Goal: Task Accomplishment & Management: Manage account settings

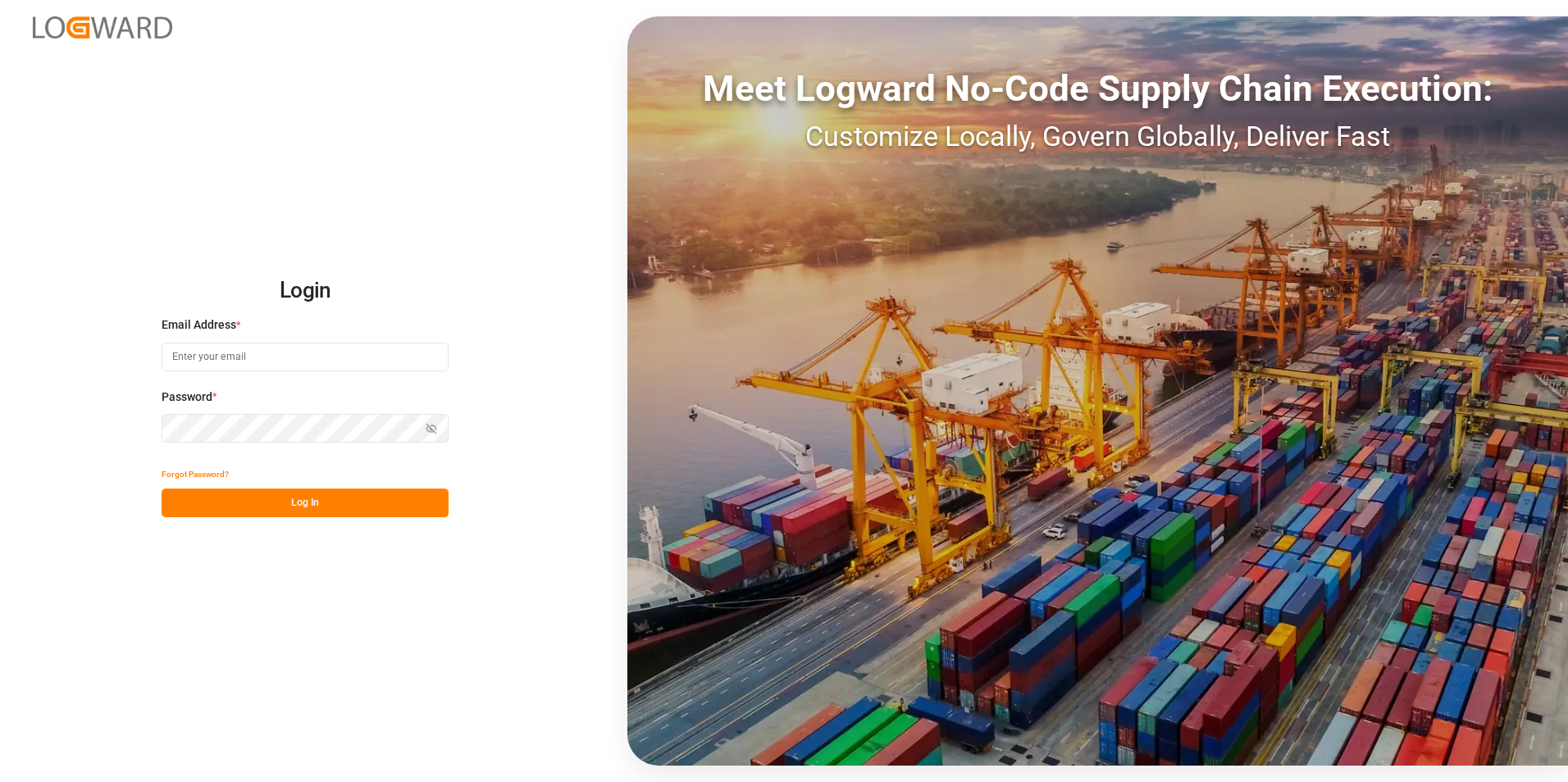
type input "[PERSON_NAME][EMAIL_ADDRESS][PERSON_NAME][DOMAIN_NAME]"
click at [295, 497] on button "Log In" at bounding box center [305, 503] width 287 height 29
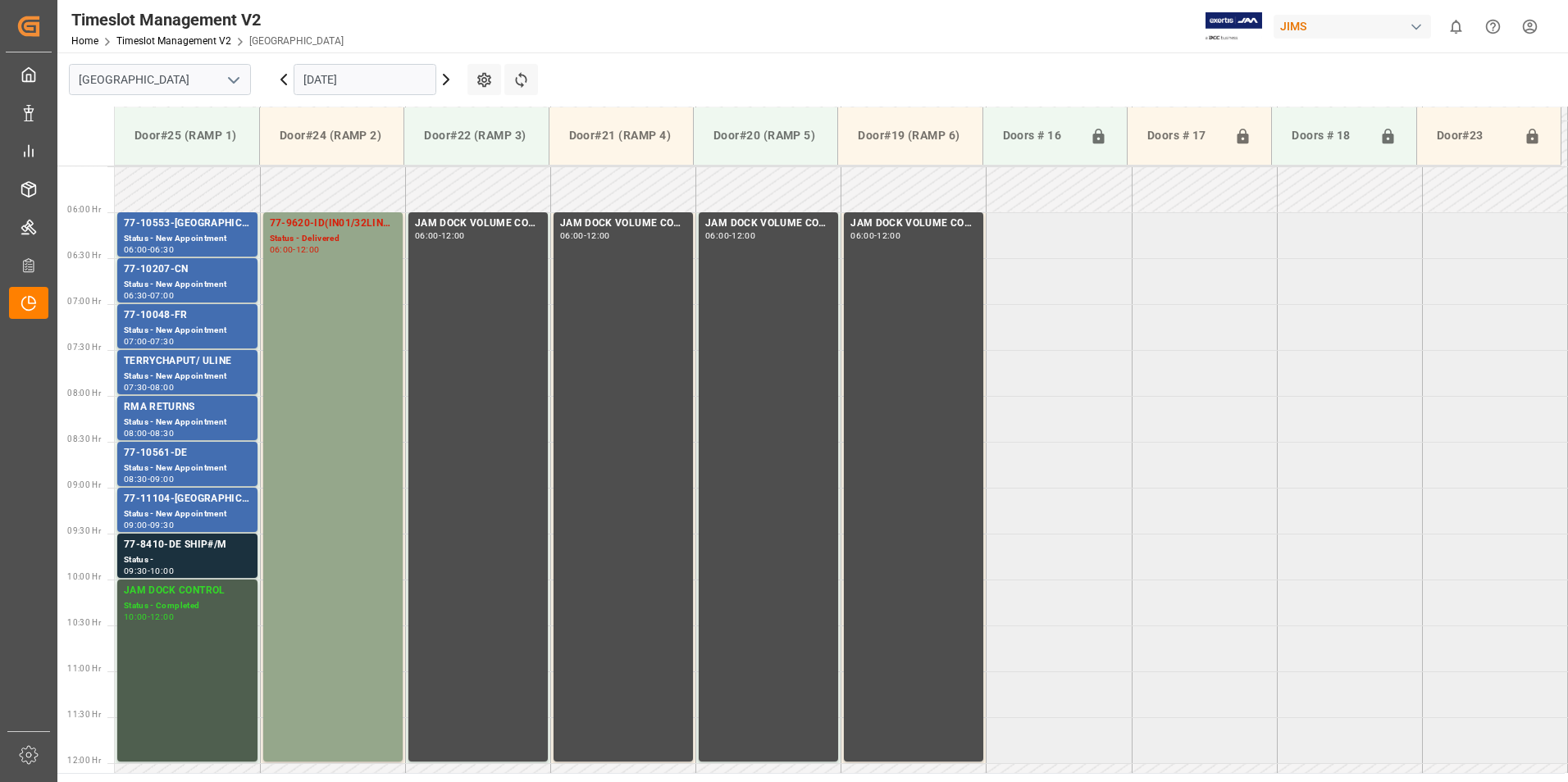
scroll to position [541, 0]
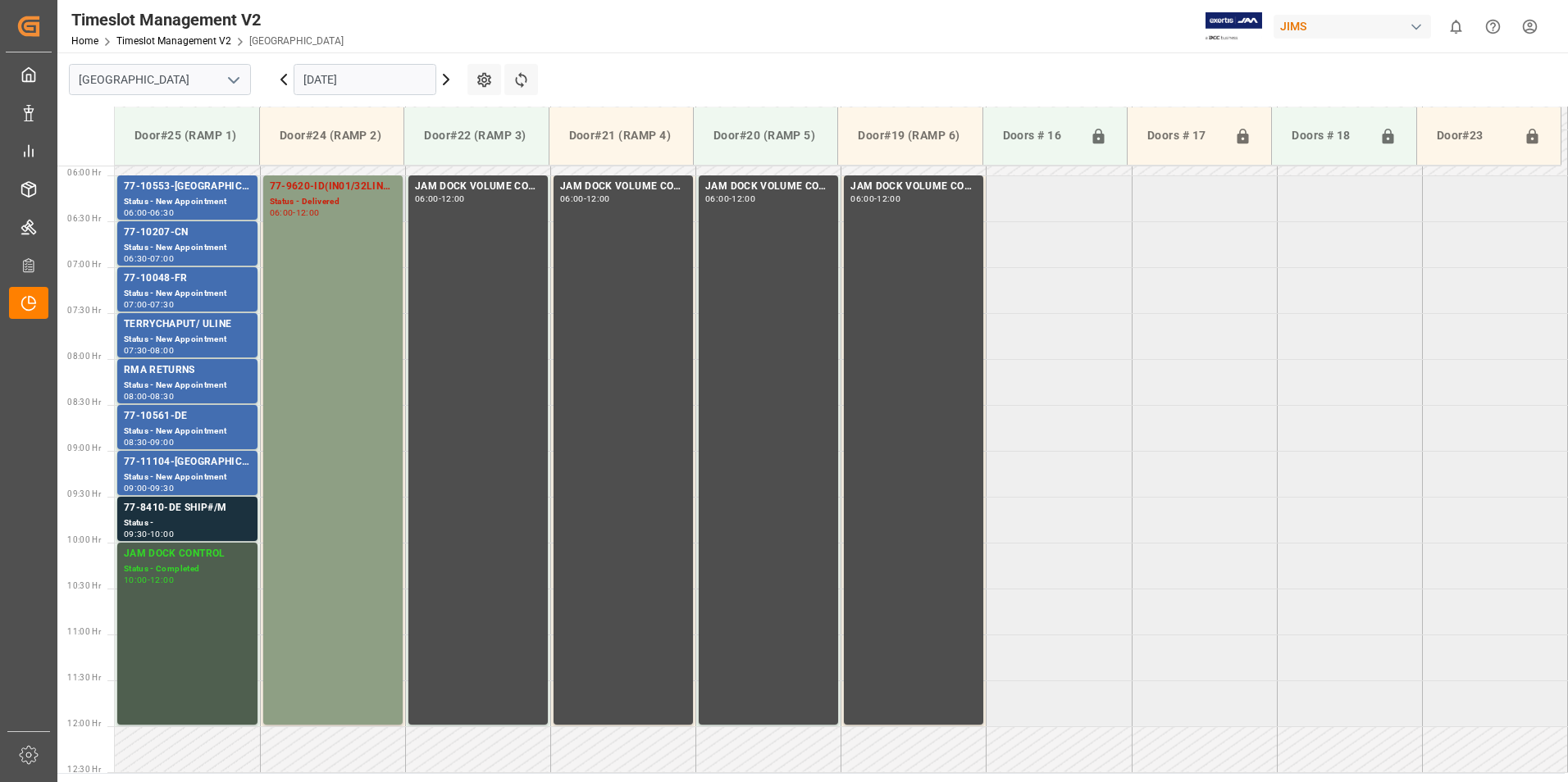
click at [307, 190] on div "77-9620-ID(IN01/32LINES)" at bounding box center [333, 187] width 127 height 16
click at [173, 464] on div "77-11104-[GEOGRAPHIC_DATA]" at bounding box center [188, 461] width 128 height 16
click at [158, 413] on div "77-10561-DE" at bounding box center [188, 415] width 128 height 16
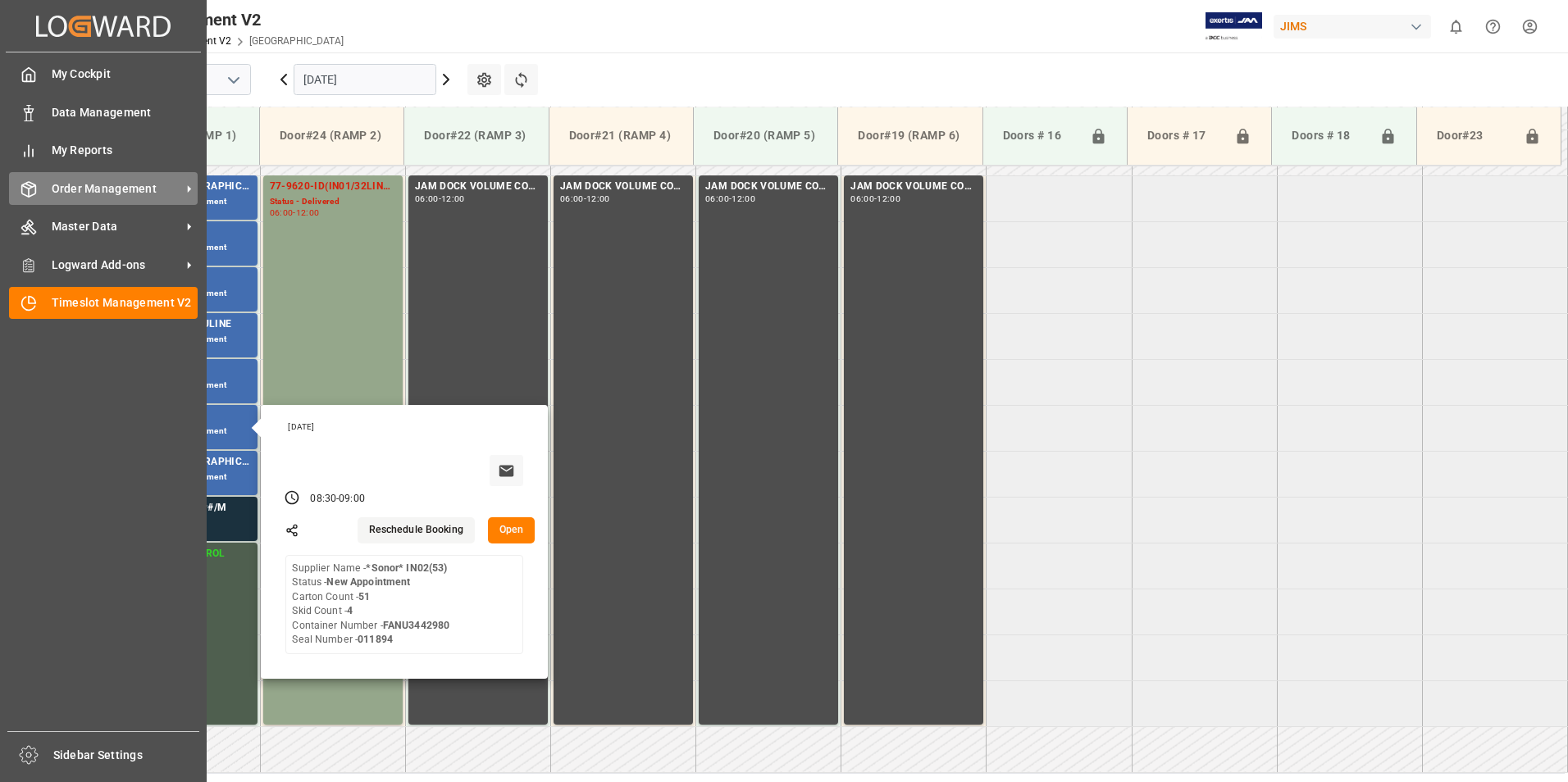
click at [66, 189] on span "Order Management" at bounding box center [116, 188] width 129 height 17
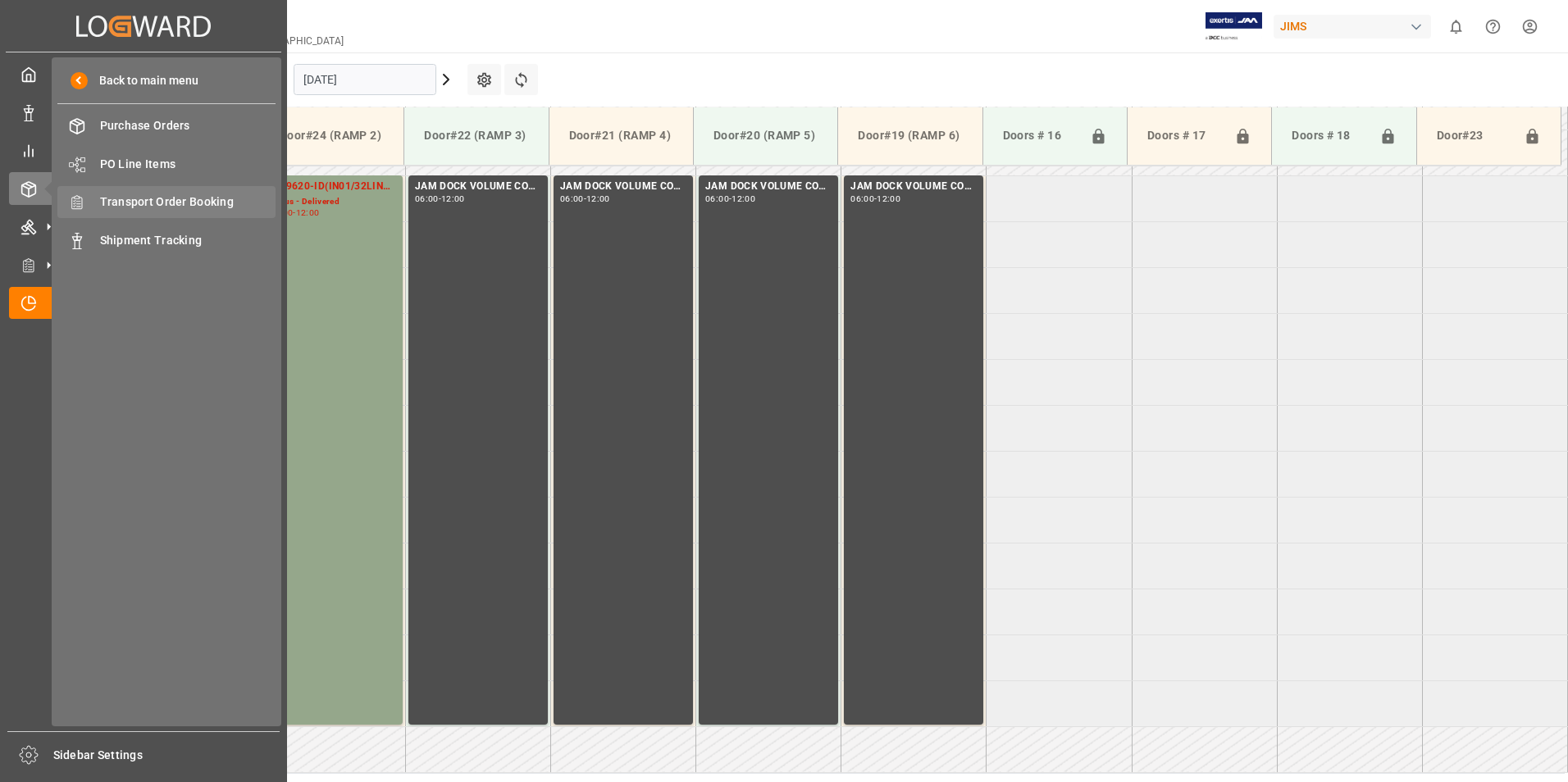
click at [213, 202] on span "Transport Order Booking" at bounding box center [188, 202] width 176 height 17
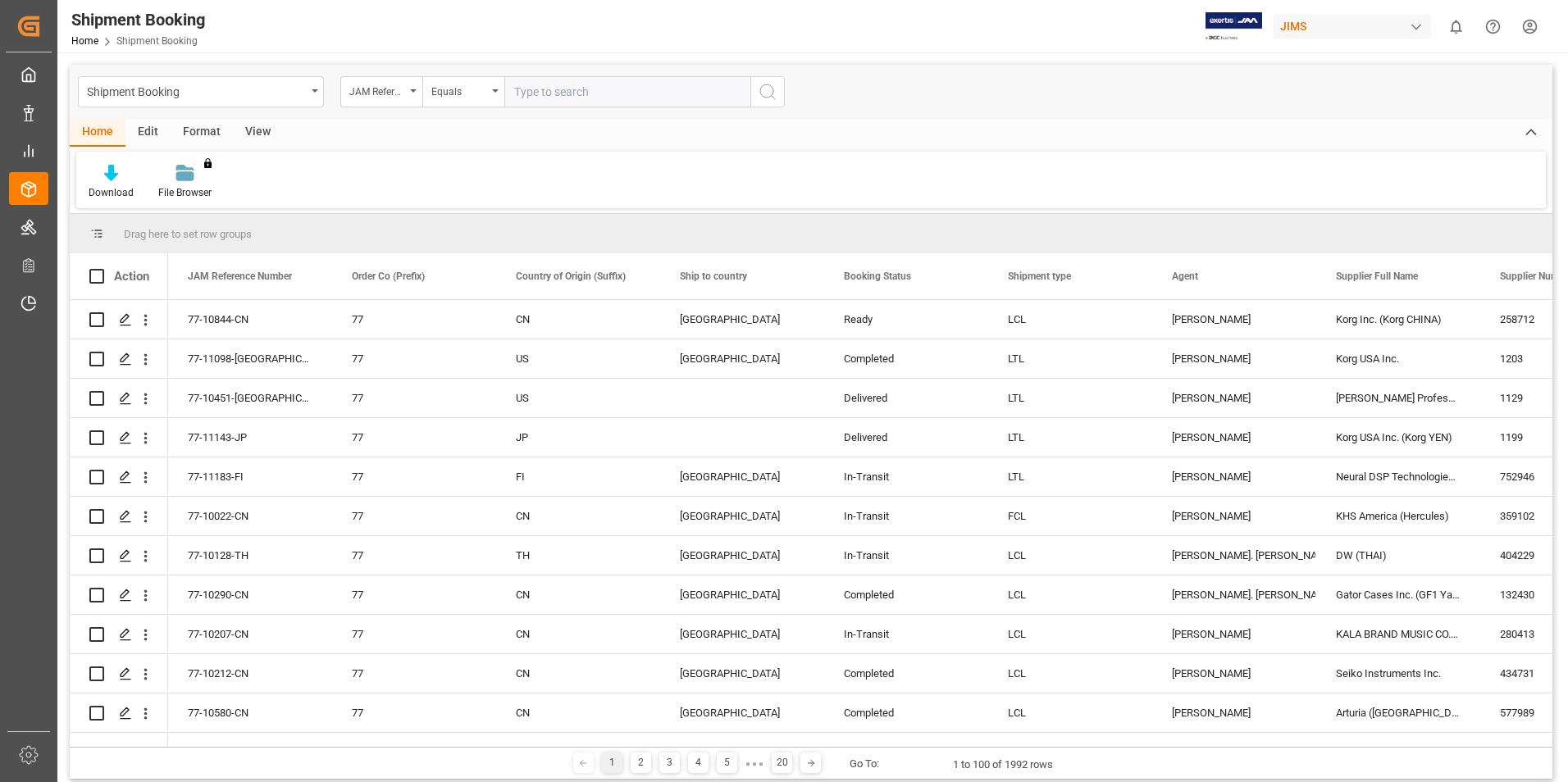
click at [546, 88] on input "text" at bounding box center [627, 91] width 246 height 31
type input "77-10048-fr"
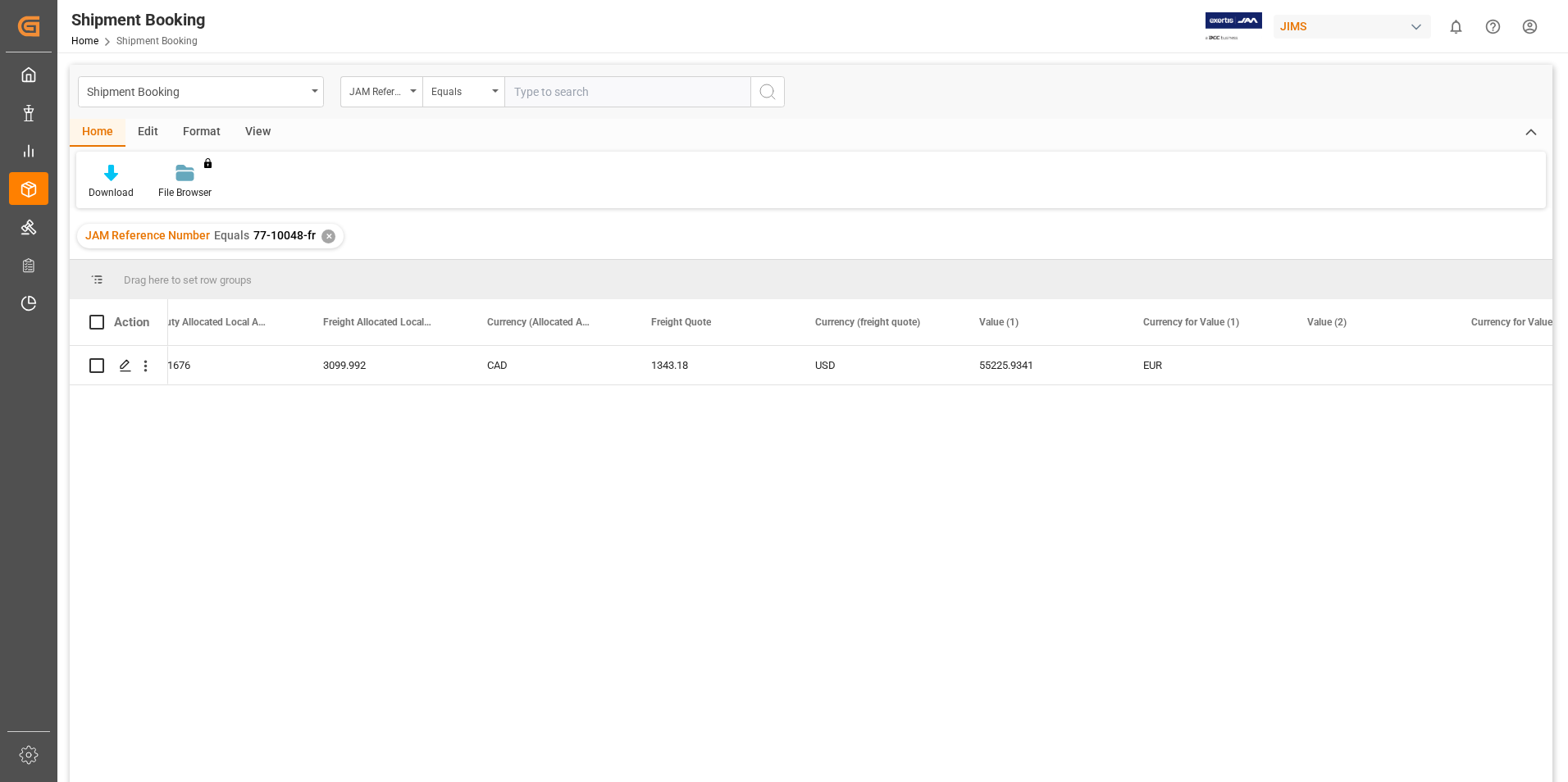
click at [324, 238] on div "✕" at bounding box center [328, 236] width 14 height 14
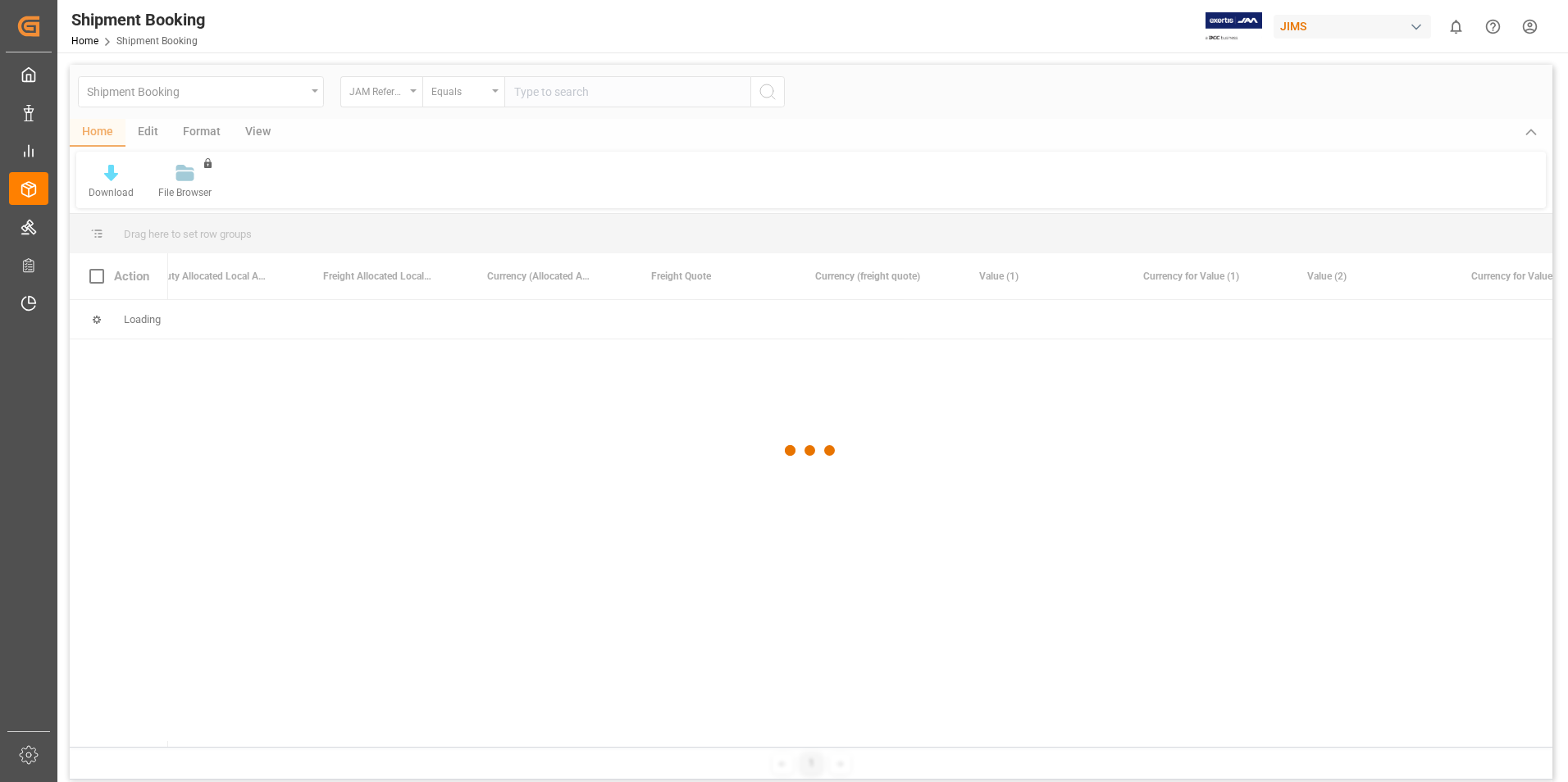
click at [539, 89] on div at bounding box center [810, 451] width 1483 height 773
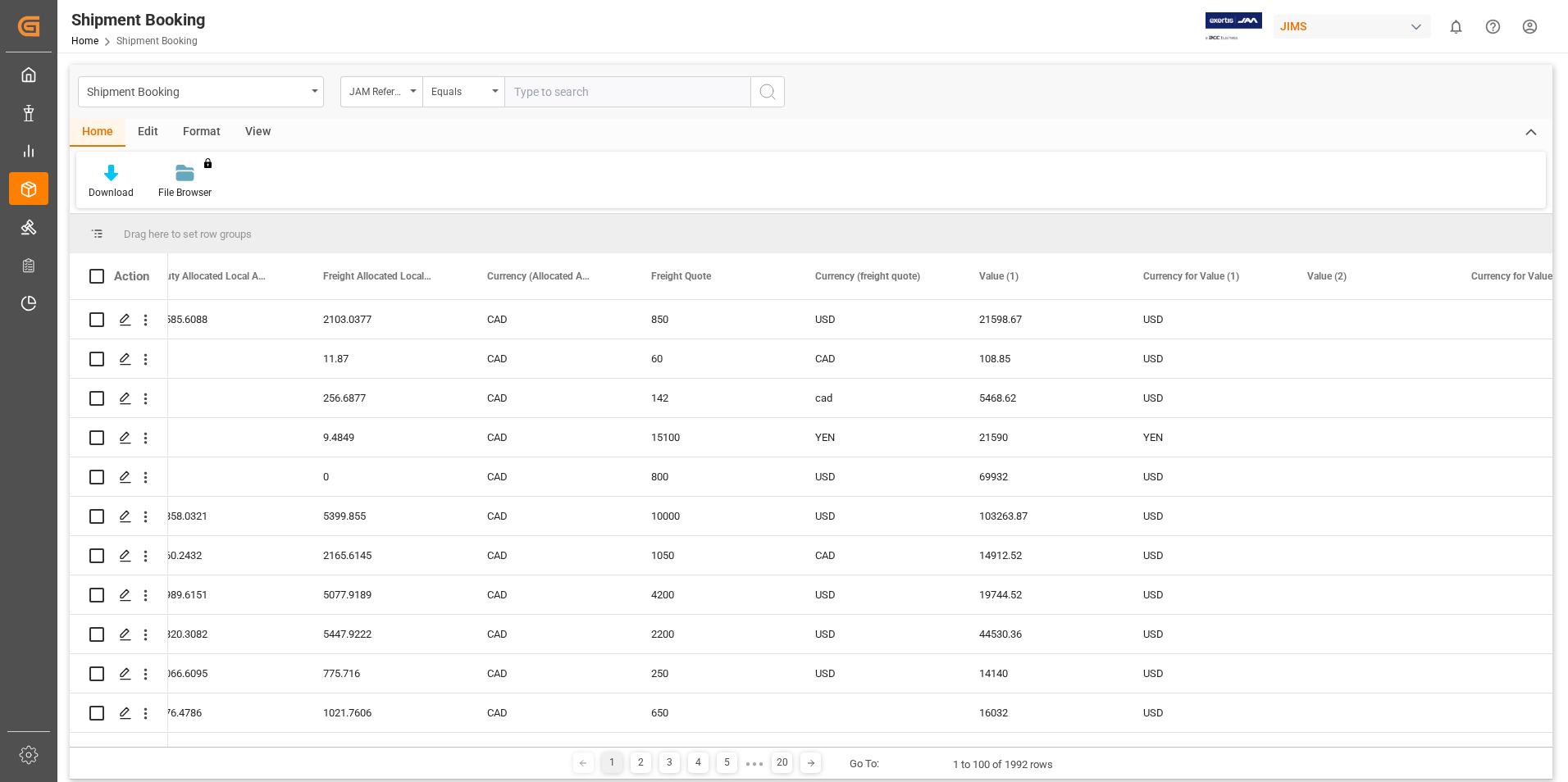
click at [545, 88] on input "text" at bounding box center [627, 91] width 246 height 31
type input "77-10561-de"
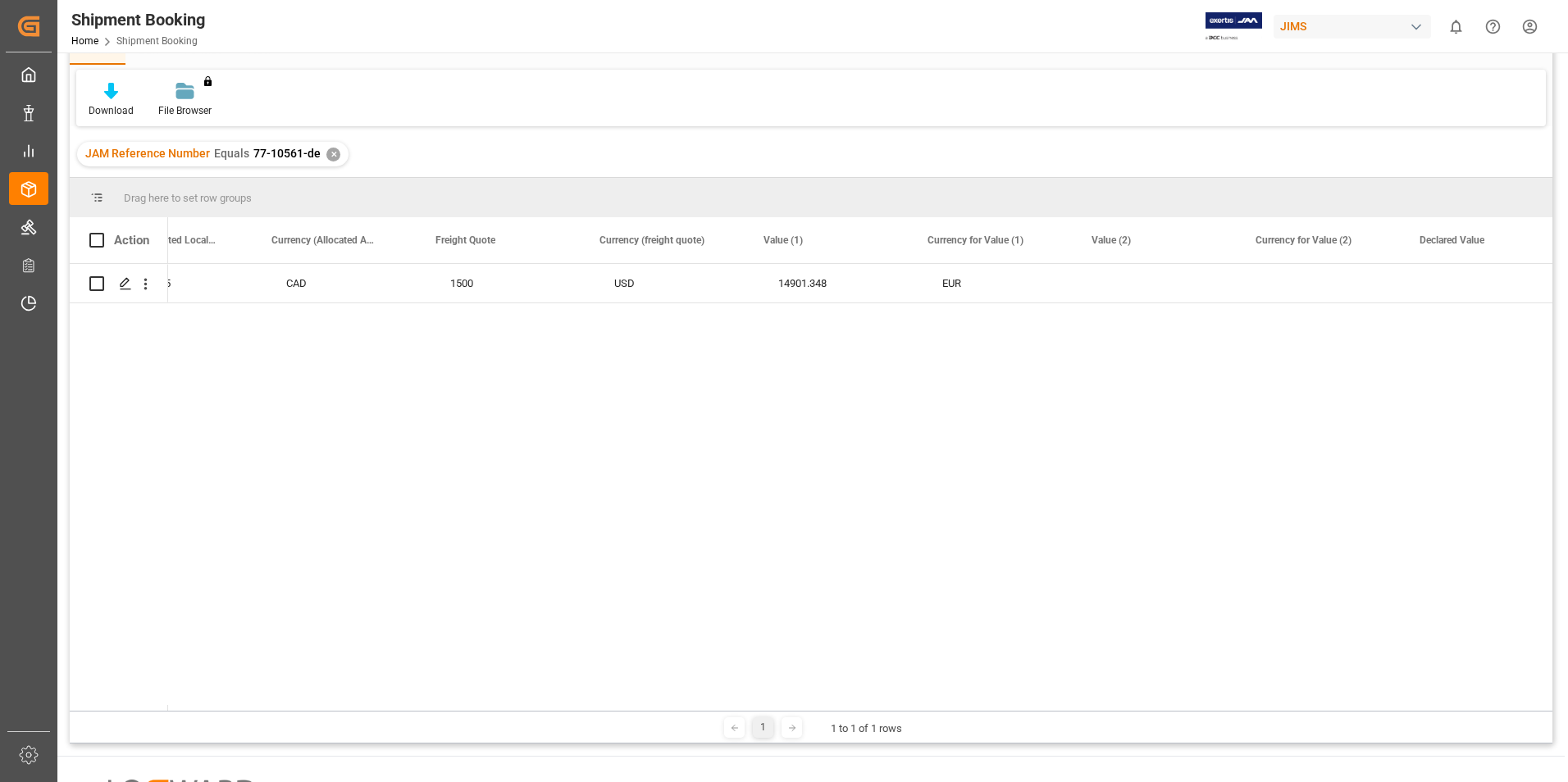
scroll to position [0, 3524]
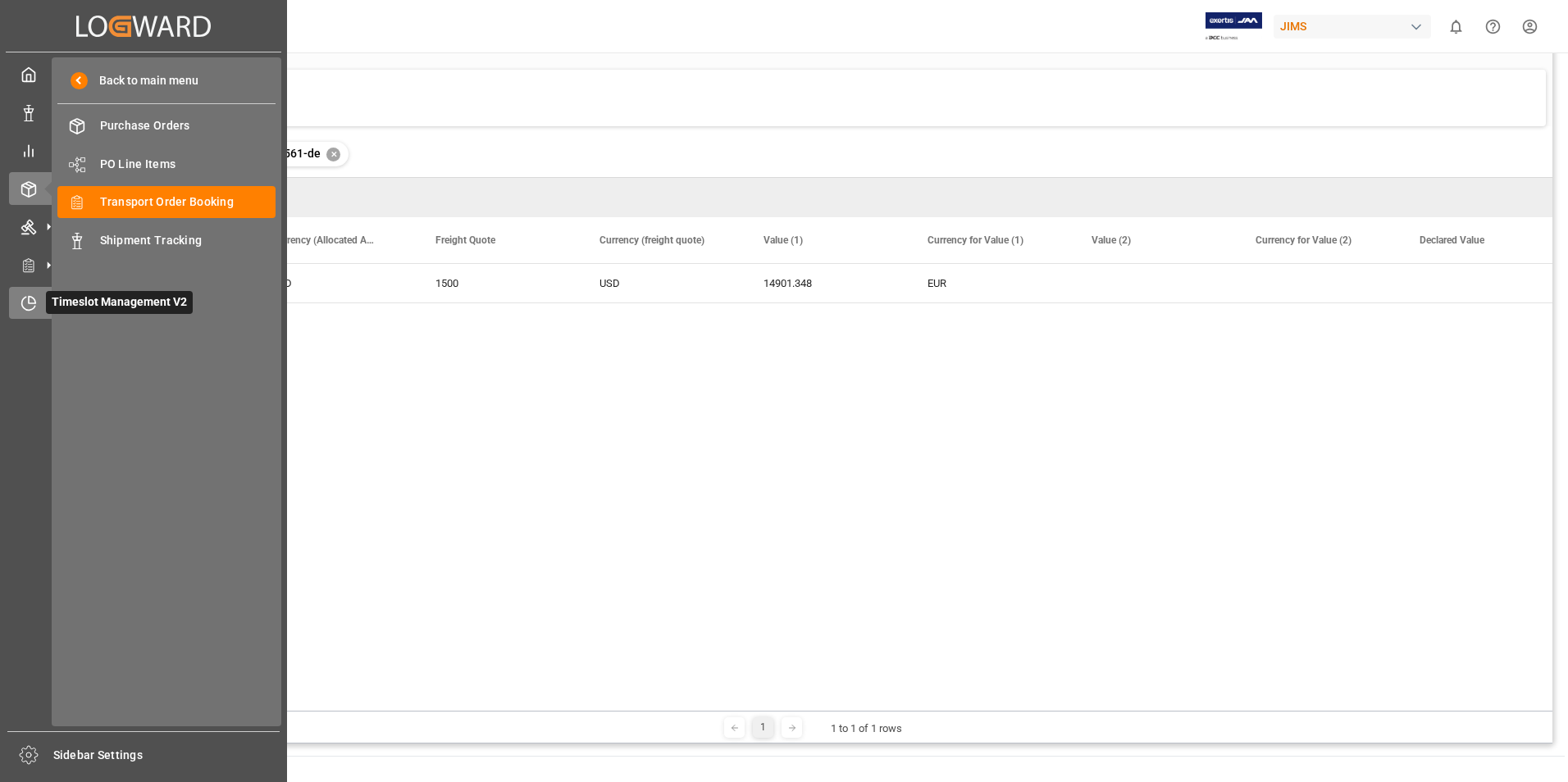
click at [38, 303] on div "Timeslot Management V2 Timeslot Management V2" at bounding box center [143, 303] width 269 height 32
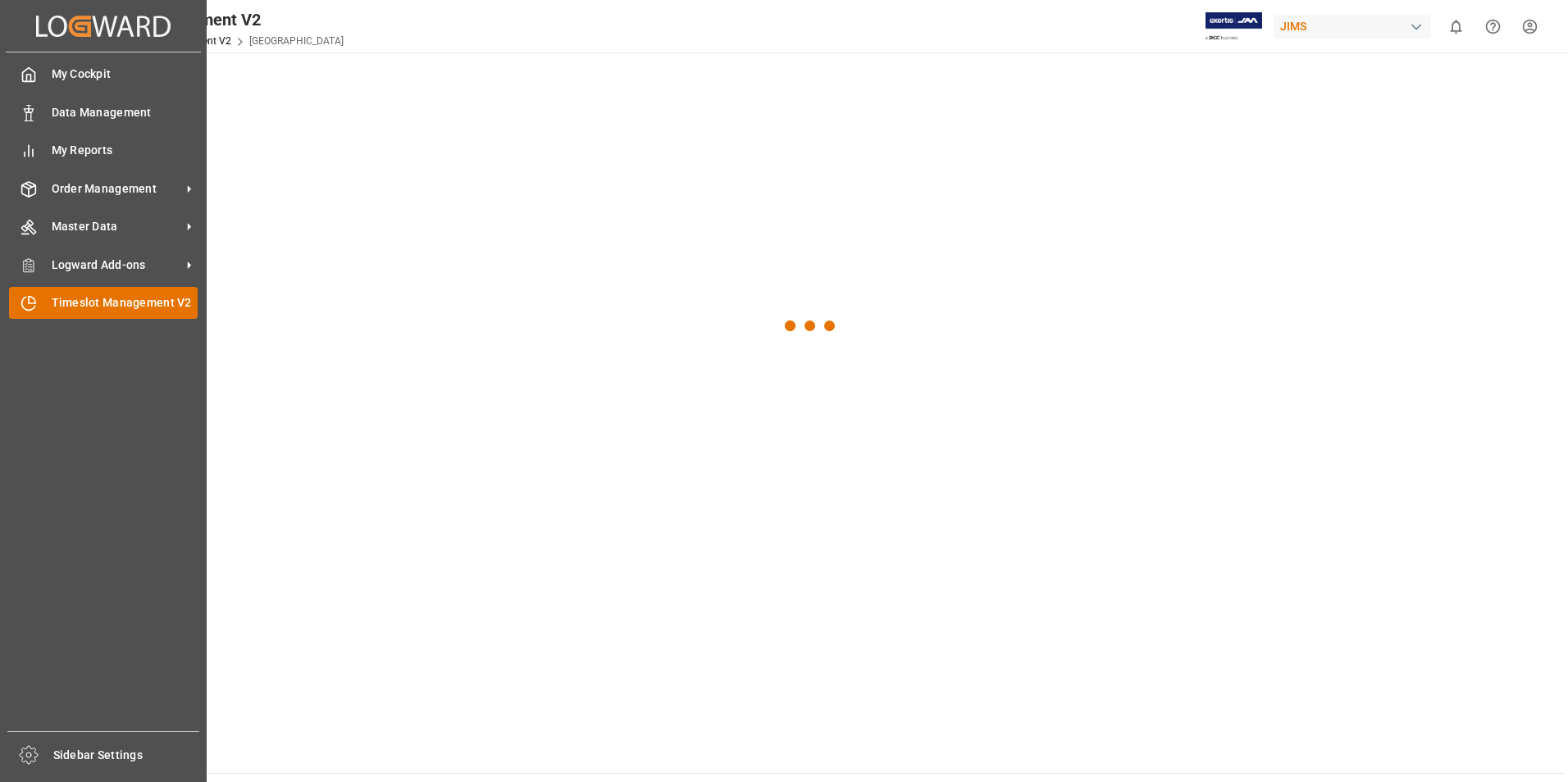
click at [122, 302] on span "Timeslot Management V2" at bounding box center [125, 303] width 146 height 17
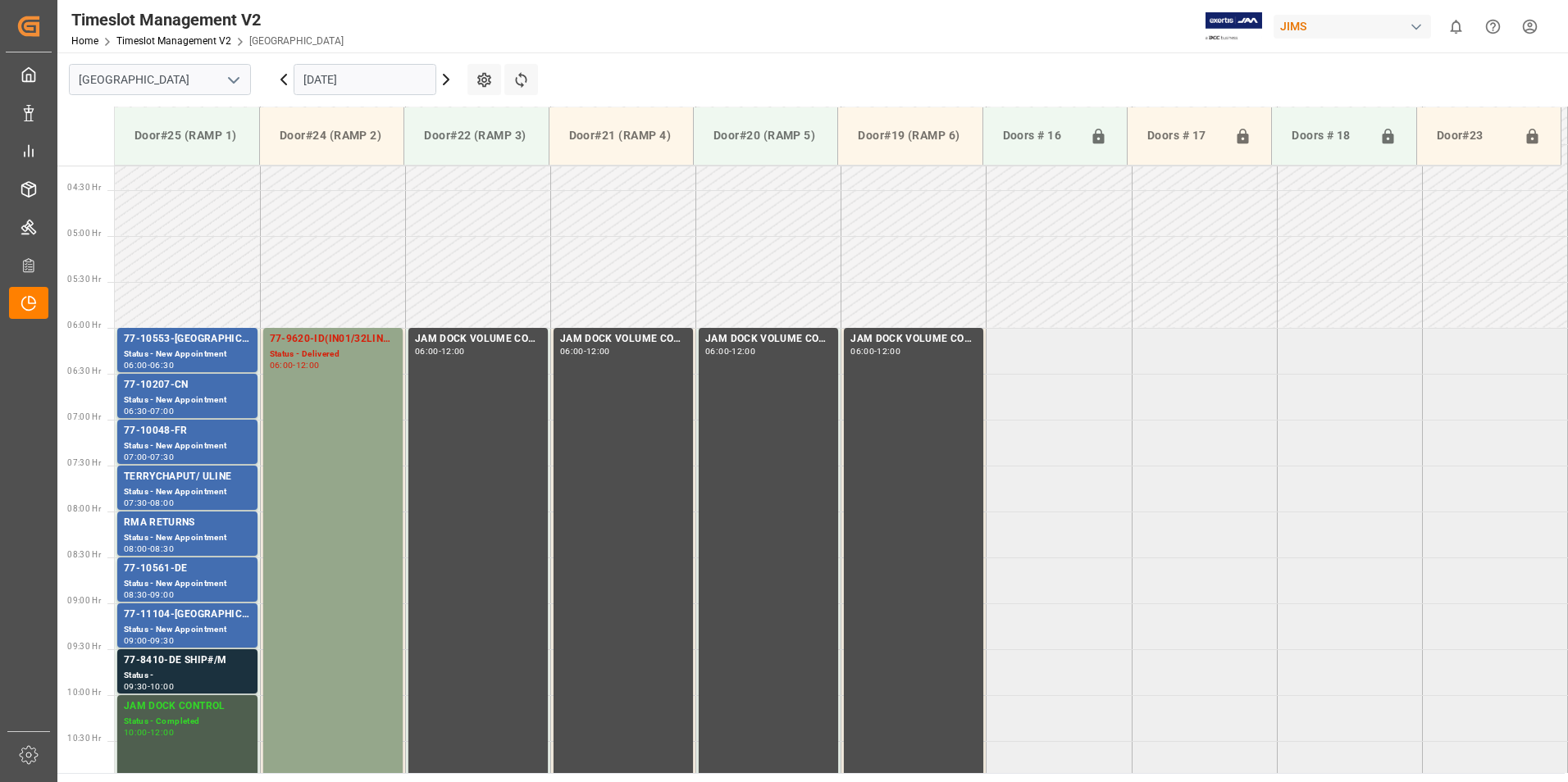
scroll to position [387, 0]
click at [158, 341] on div "77-10553-[GEOGRAPHIC_DATA]" at bounding box center [188, 340] width 128 height 16
click at [160, 399] on div "Status - New Appointment" at bounding box center [188, 401] width 128 height 14
click at [159, 437] on div "77-10048-FR" at bounding box center [188, 432] width 128 height 16
click at [166, 527] on div "RMA RETURNS" at bounding box center [188, 524] width 128 height 16
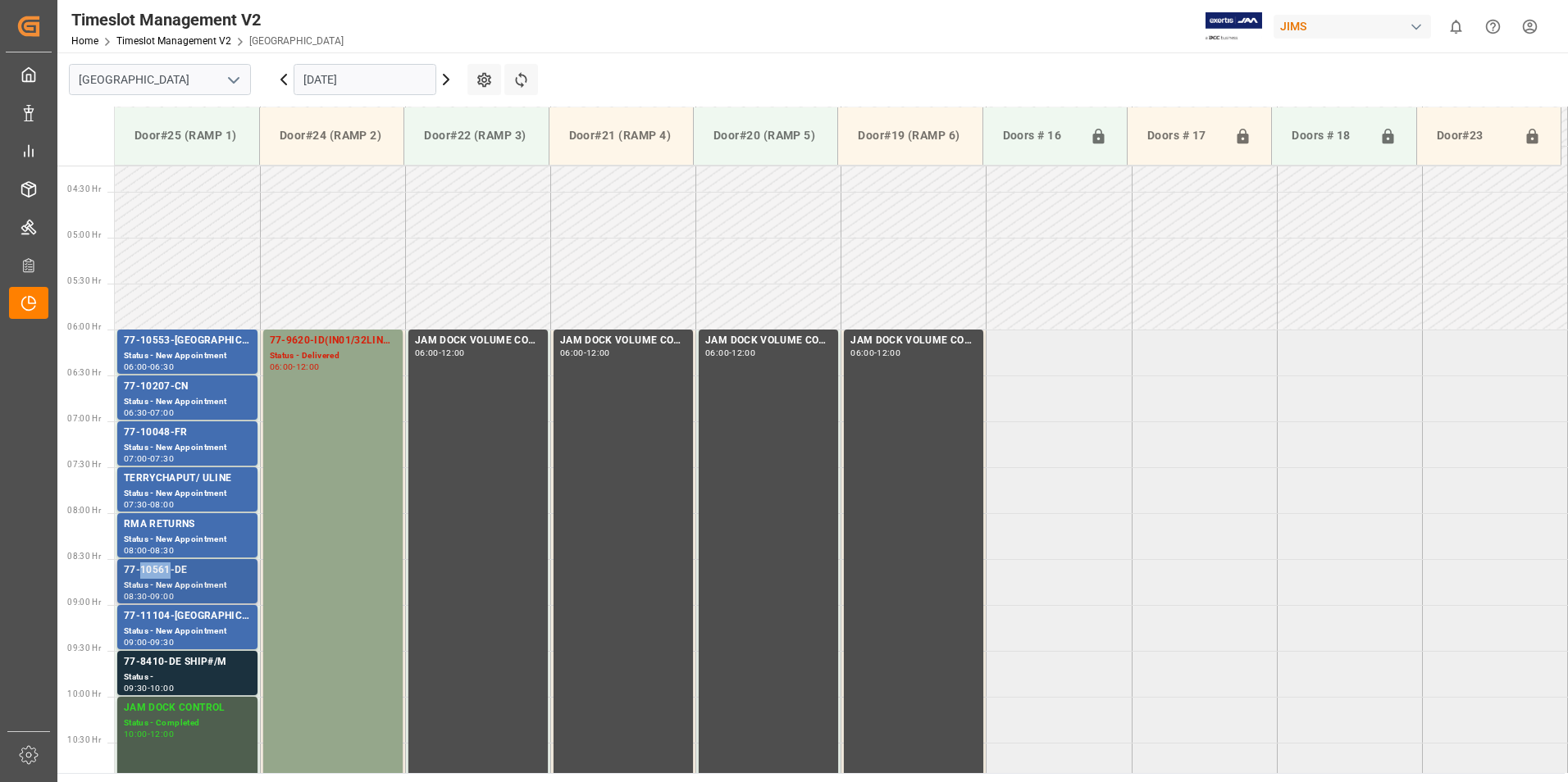
click at [162, 573] on div "77-10561-DE" at bounding box center [188, 570] width 128 height 16
click at [162, 618] on div "77-11104-[GEOGRAPHIC_DATA]" at bounding box center [188, 616] width 128 height 16
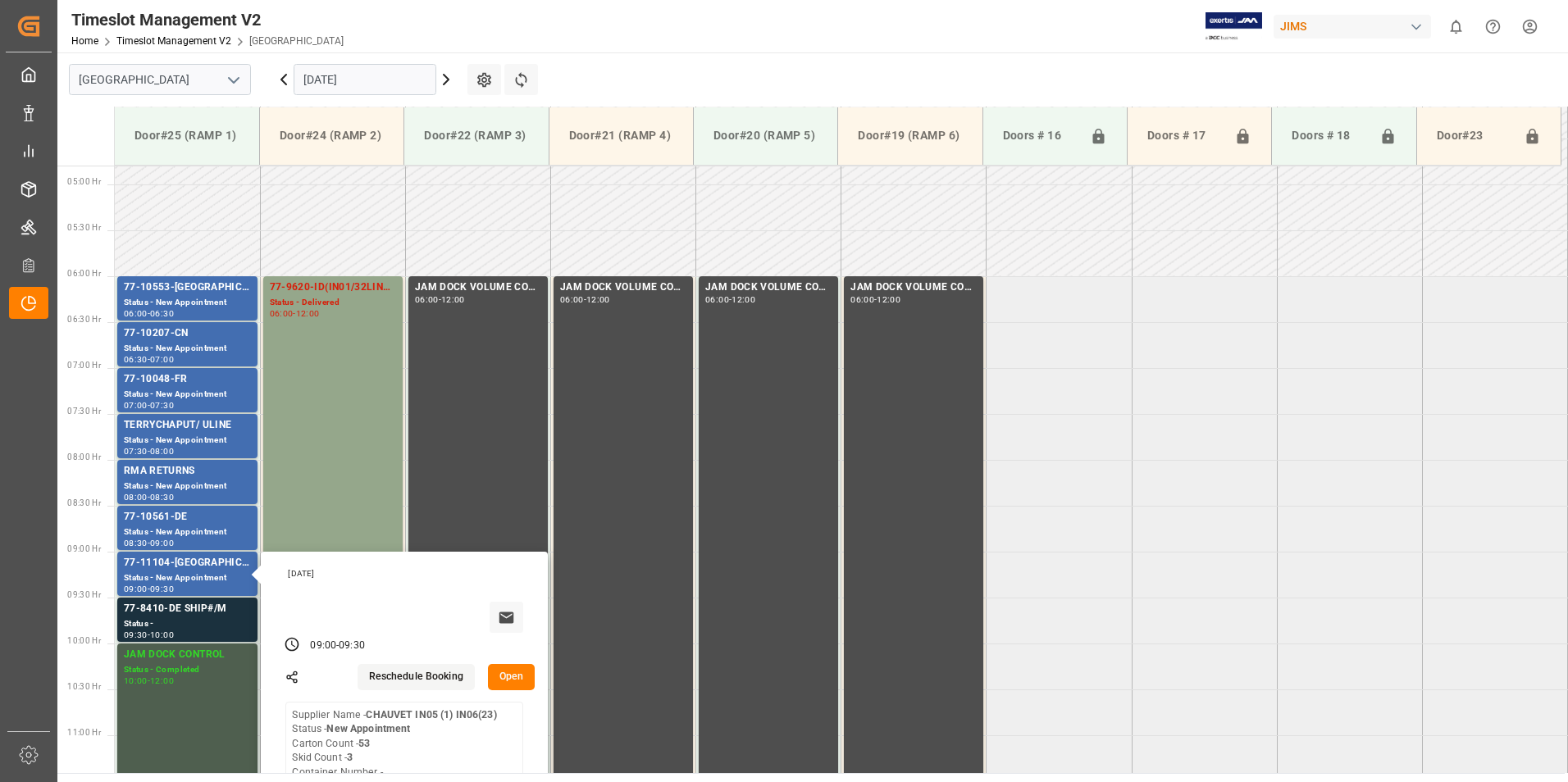
scroll to position [469, 0]
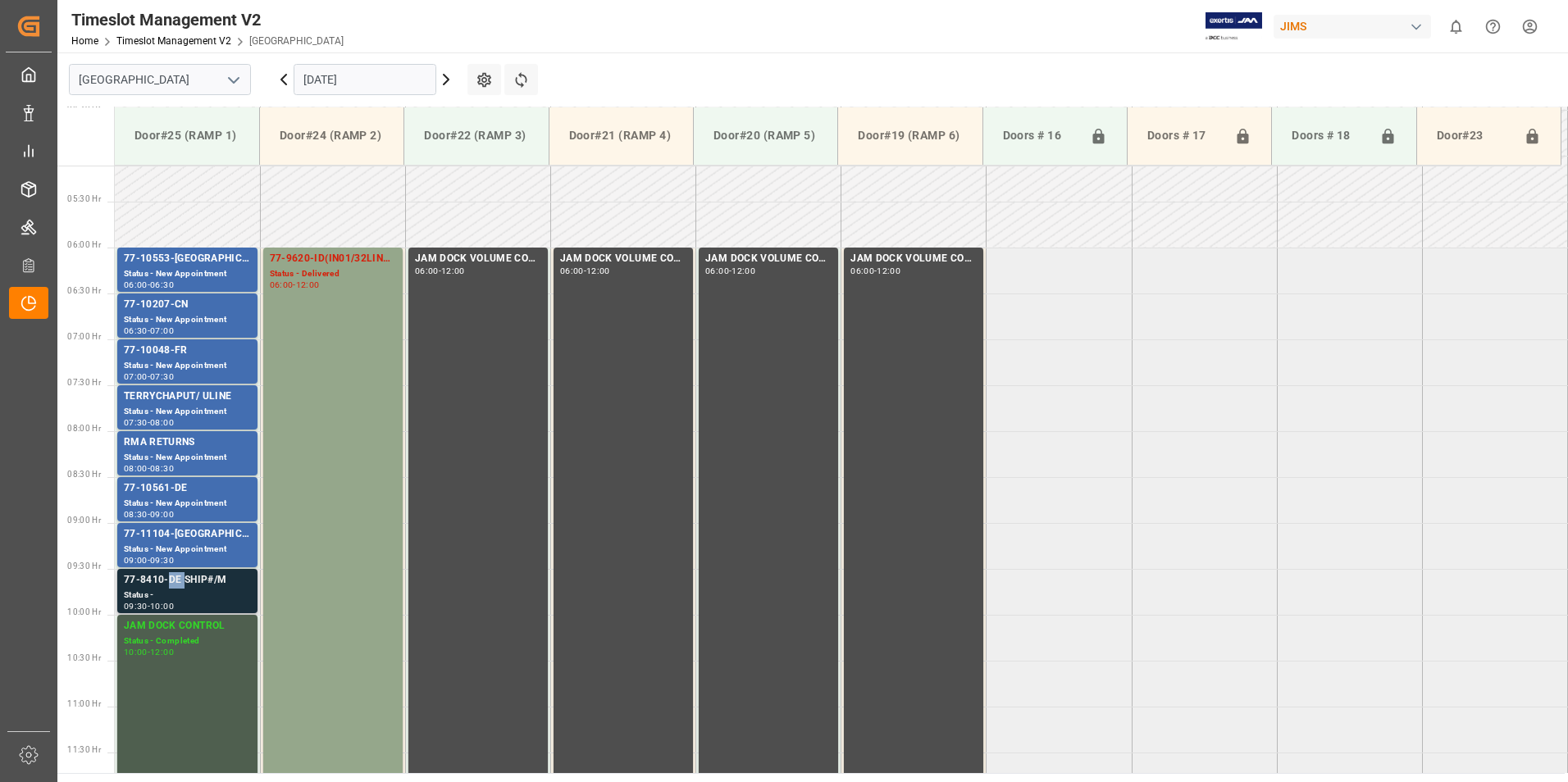
click at [169, 583] on div "77-8410-DE SHIP#/M" at bounding box center [188, 579] width 128 height 16
click at [303, 256] on div "77-9620-ID(IN01/32LINES)" at bounding box center [333, 259] width 127 height 16
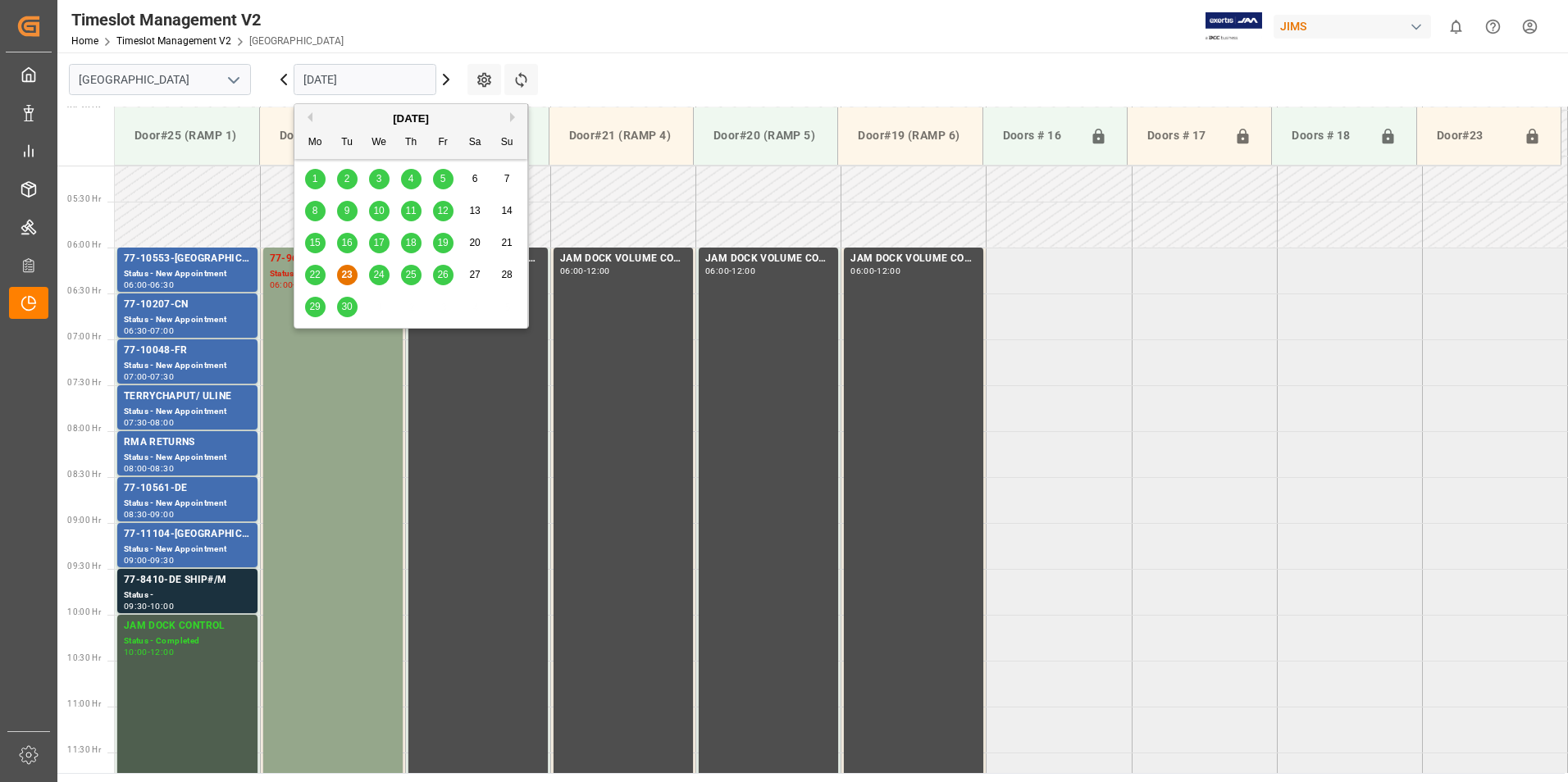
click at [323, 77] on input "[DATE]" at bounding box center [365, 79] width 143 height 31
click at [383, 278] on span "24" at bounding box center [378, 275] width 10 height 11
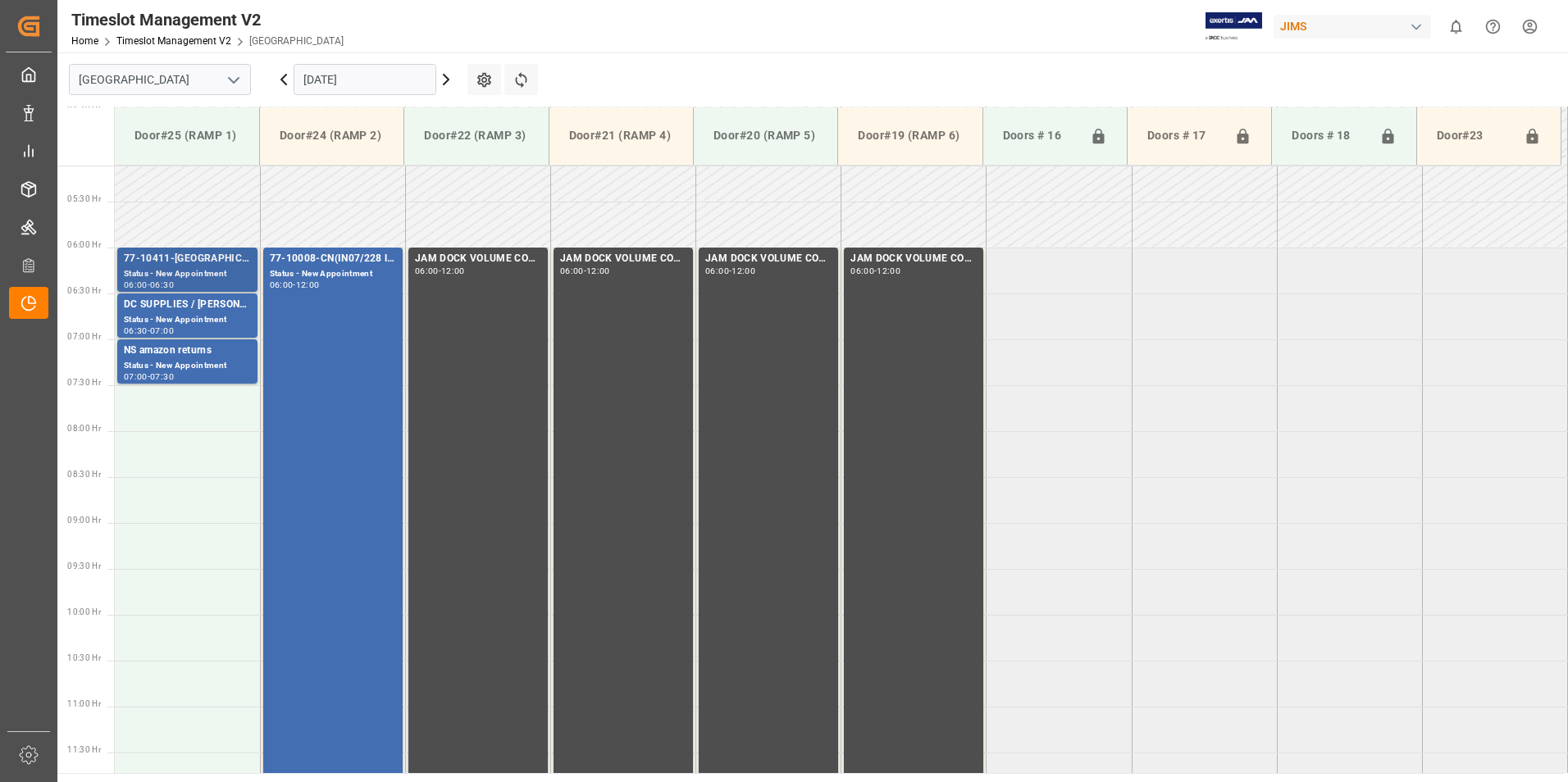
click at [178, 258] on div "77-10411-[GEOGRAPHIC_DATA]" at bounding box center [188, 259] width 128 height 16
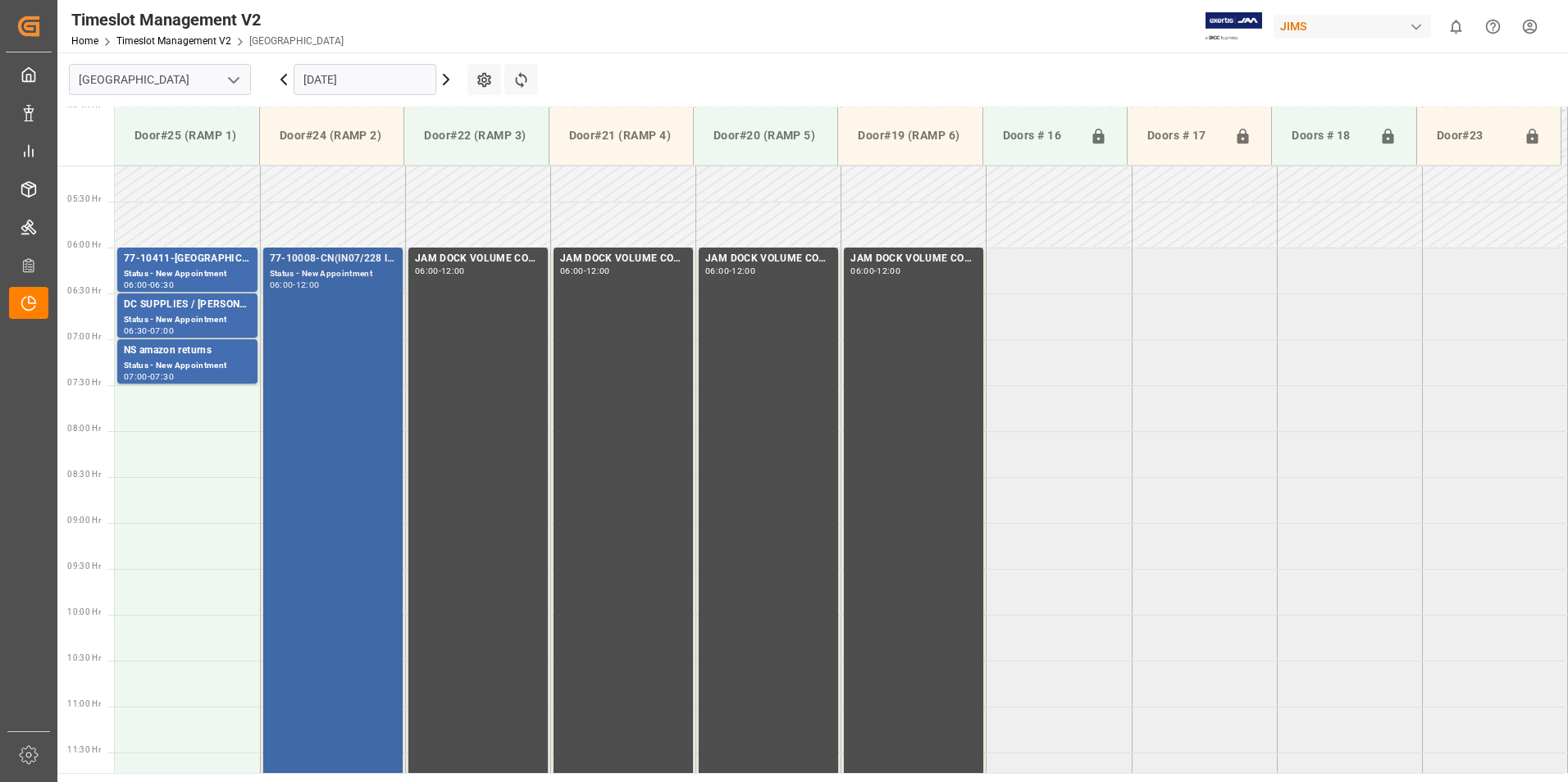
click at [317, 258] on div "77-10008-CN(IN07/228 lines)" at bounding box center [333, 259] width 127 height 16
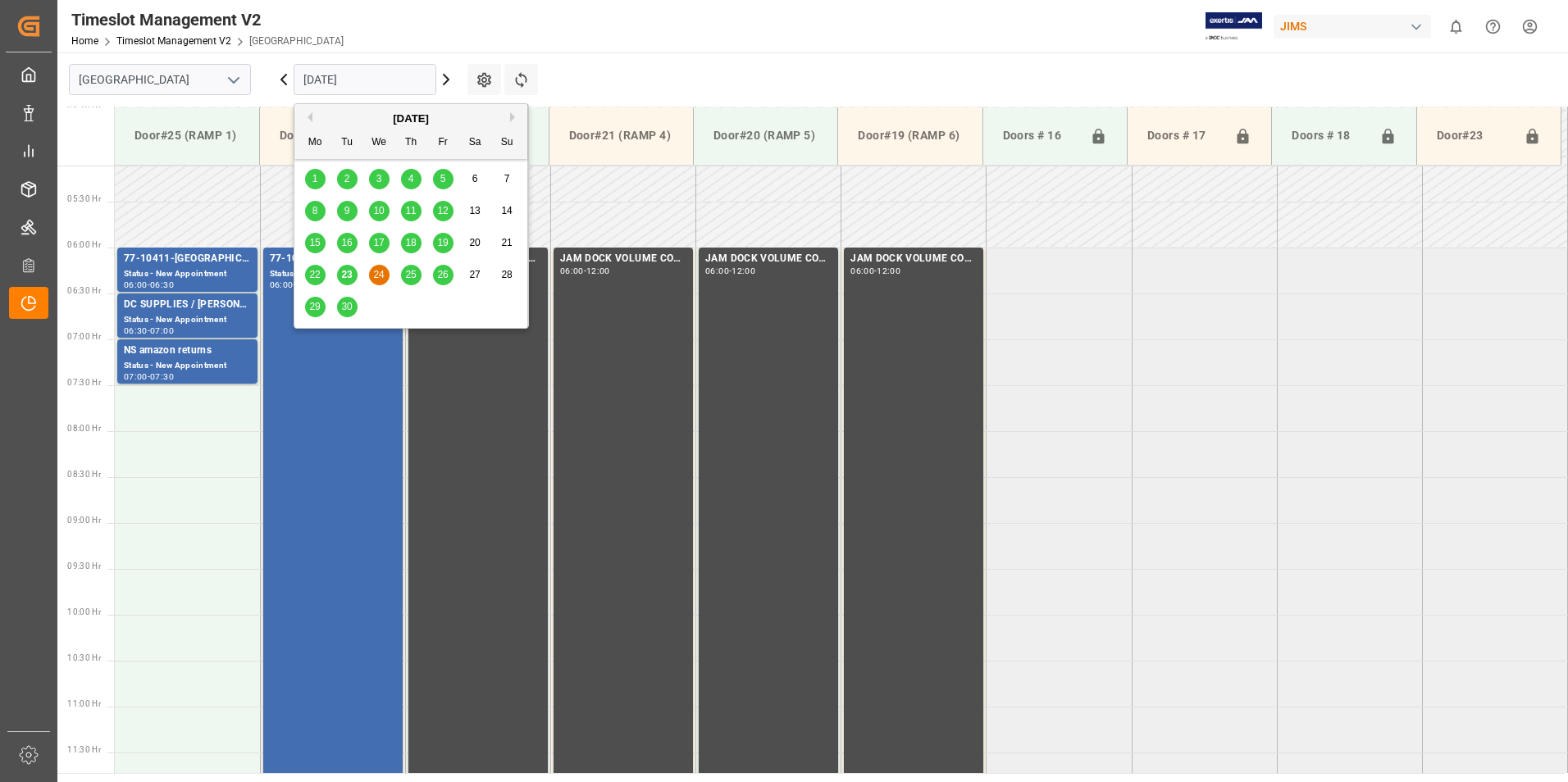
click at [342, 68] on input "[DATE]" at bounding box center [365, 79] width 143 height 31
click at [409, 271] on span "25" at bounding box center [410, 275] width 10 height 11
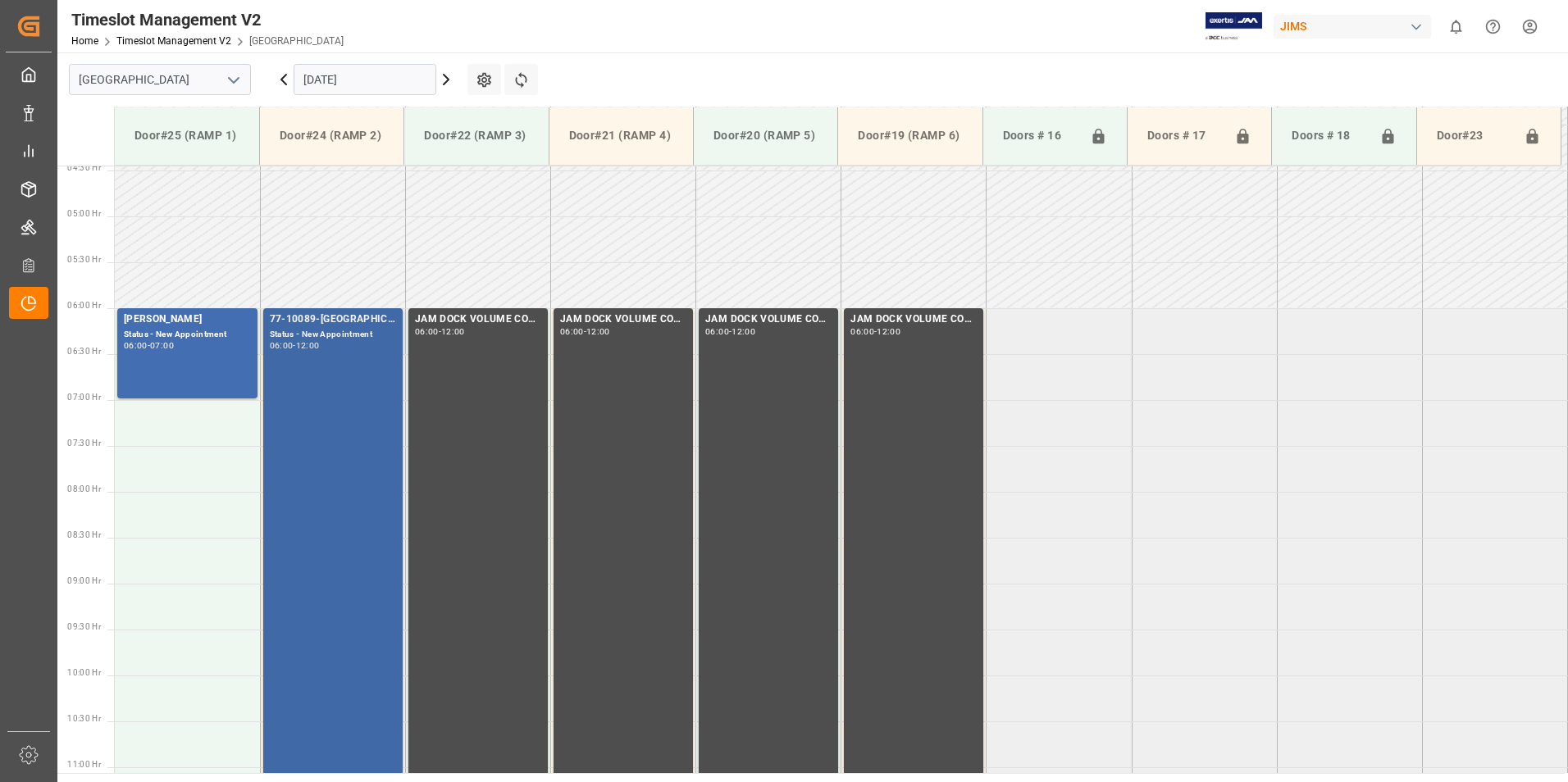
scroll to position [387, 0]
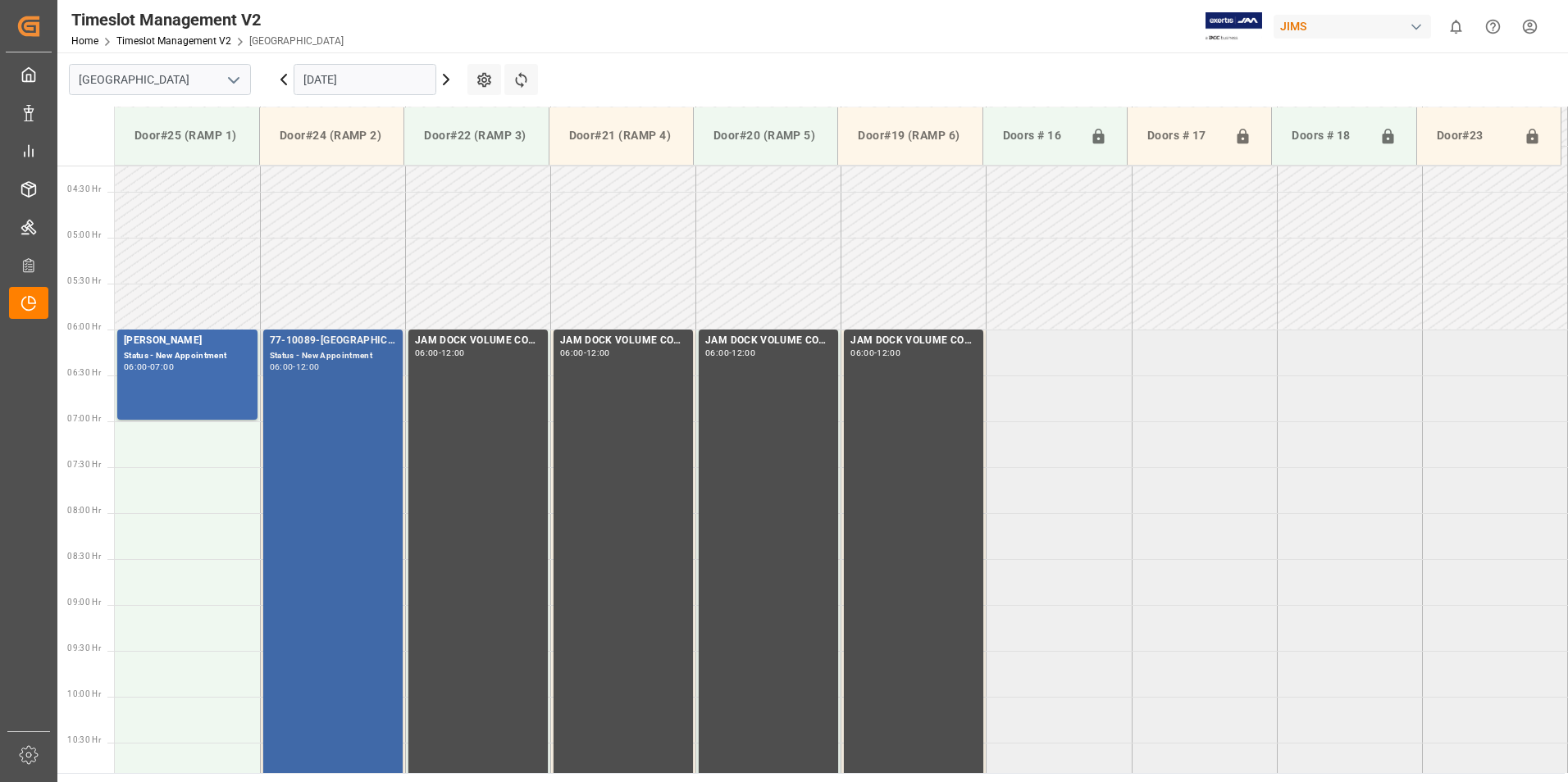
click at [294, 342] on div "77-10089-[GEOGRAPHIC_DATA](IN01/76 lines)" at bounding box center [333, 340] width 127 height 16
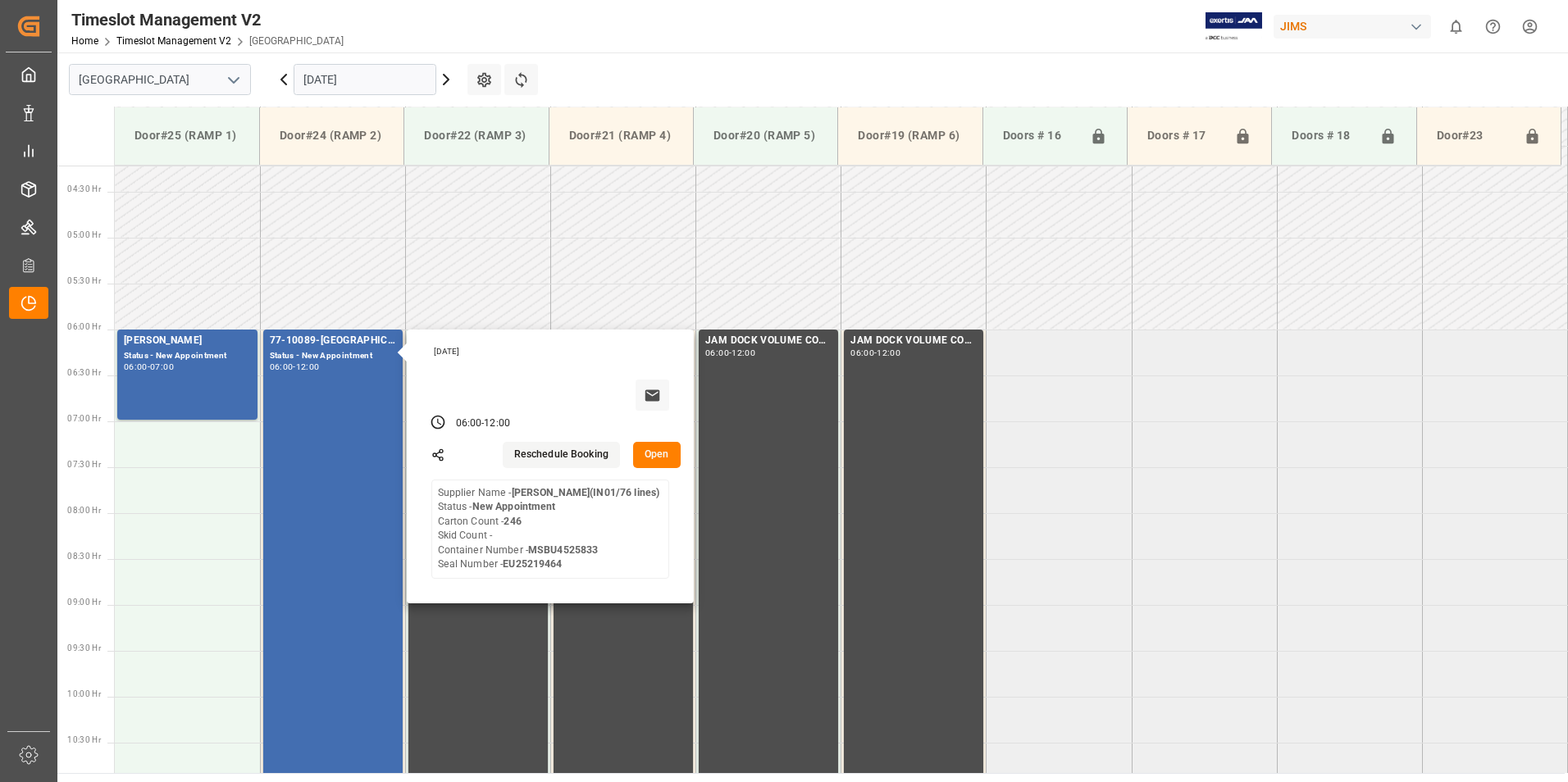
click at [368, 75] on input "[DATE]" at bounding box center [365, 79] width 143 height 31
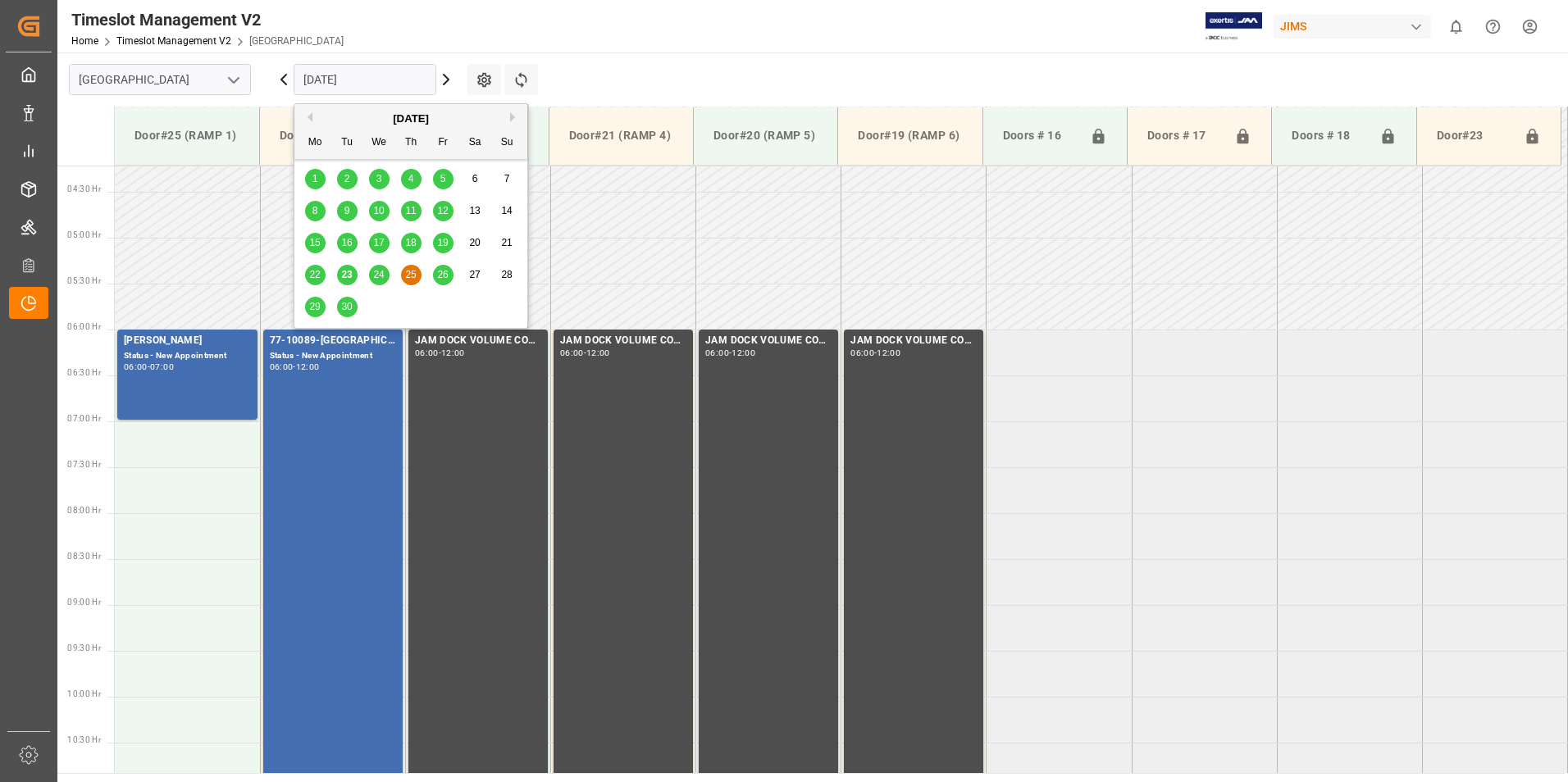
click at [444, 279] on span "26" at bounding box center [442, 275] width 10 height 11
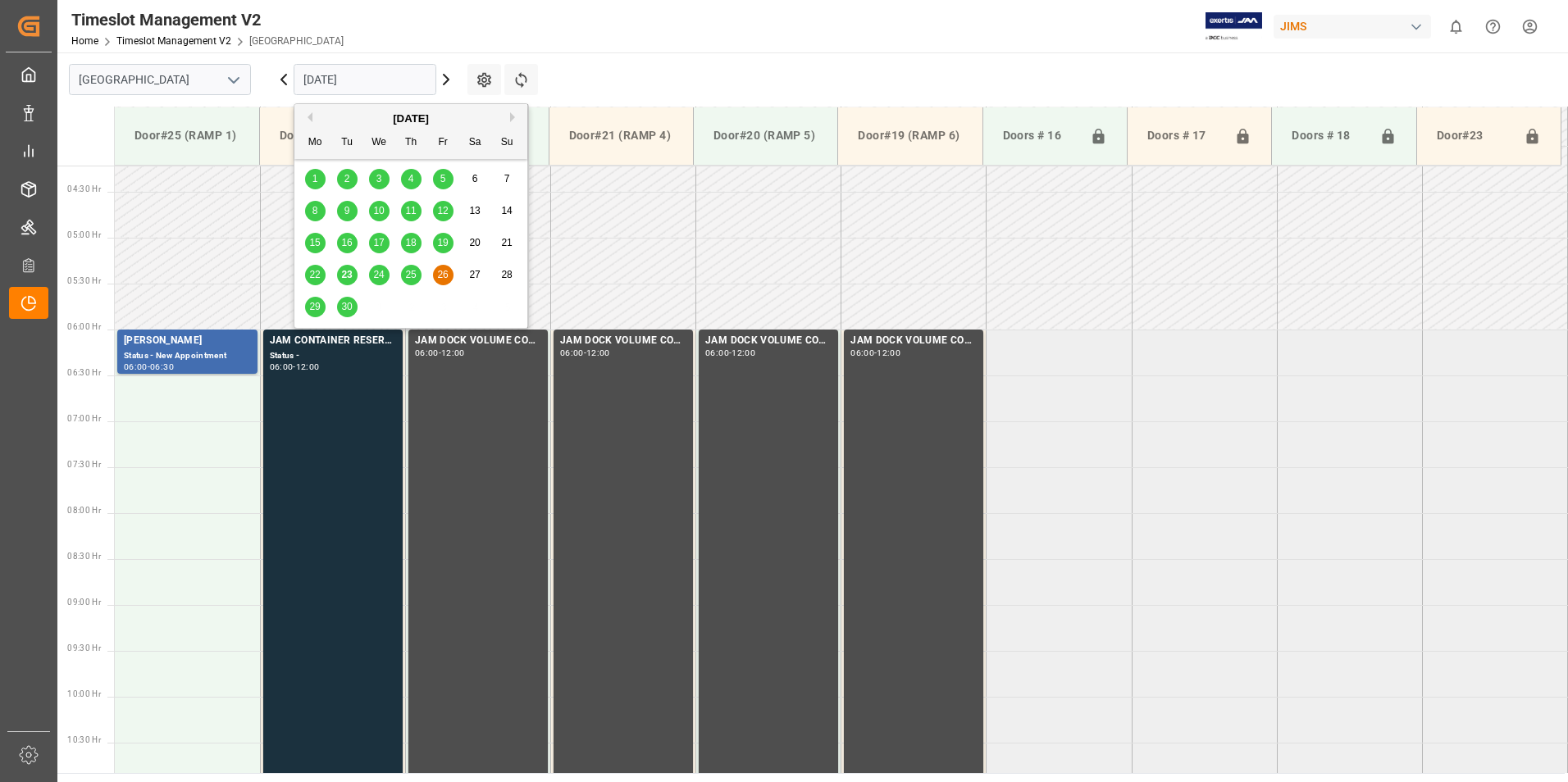
click at [355, 76] on input "[DATE]" at bounding box center [365, 79] width 143 height 31
click at [312, 307] on span "29" at bounding box center [314, 307] width 10 height 11
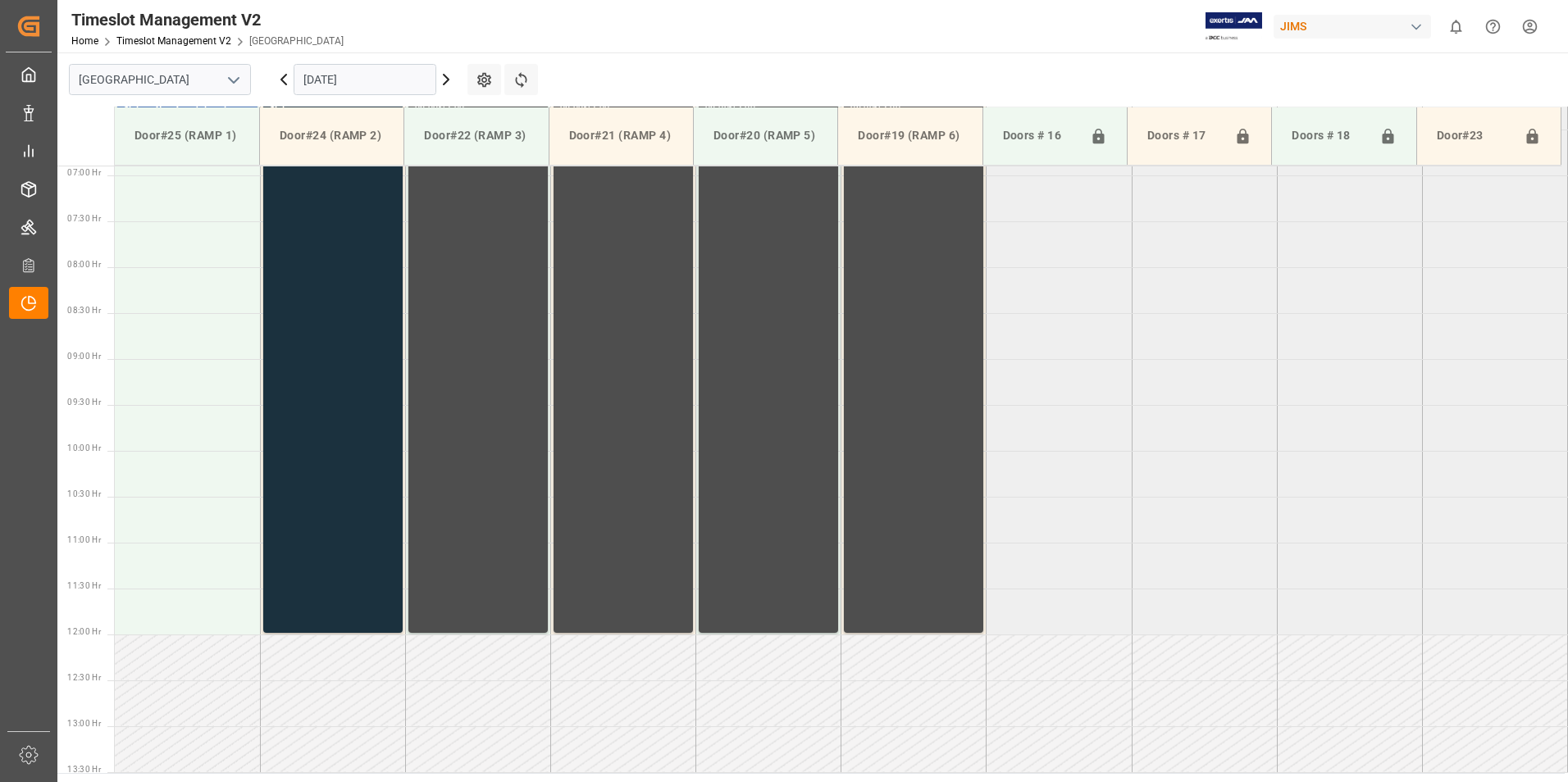
scroll to position [305, 0]
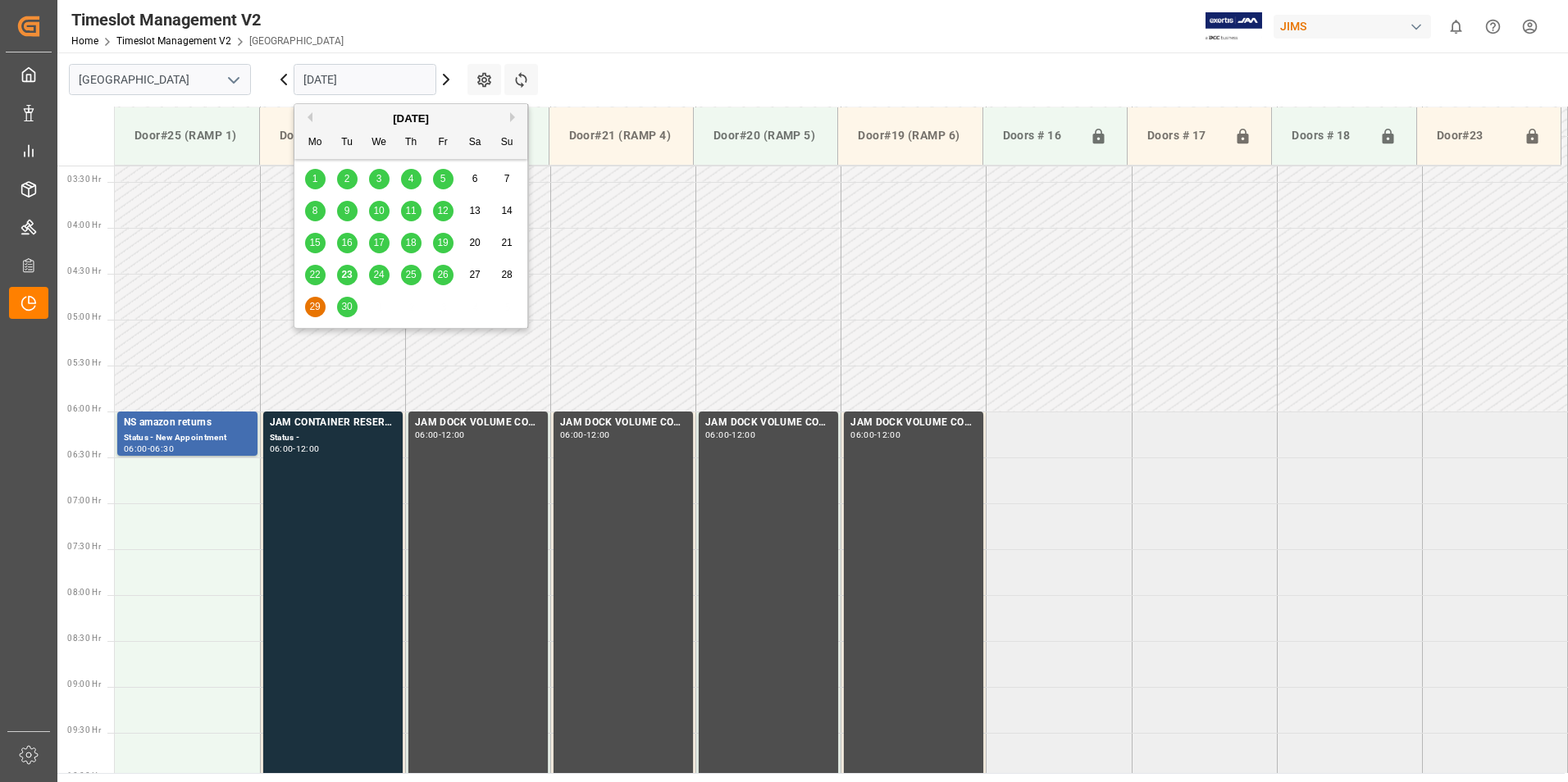
click at [343, 71] on input "[DATE]" at bounding box center [365, 79] width 143 height 31
click at [343, 309] on span "30" at bounding box center [346, 307] width 10 height 11
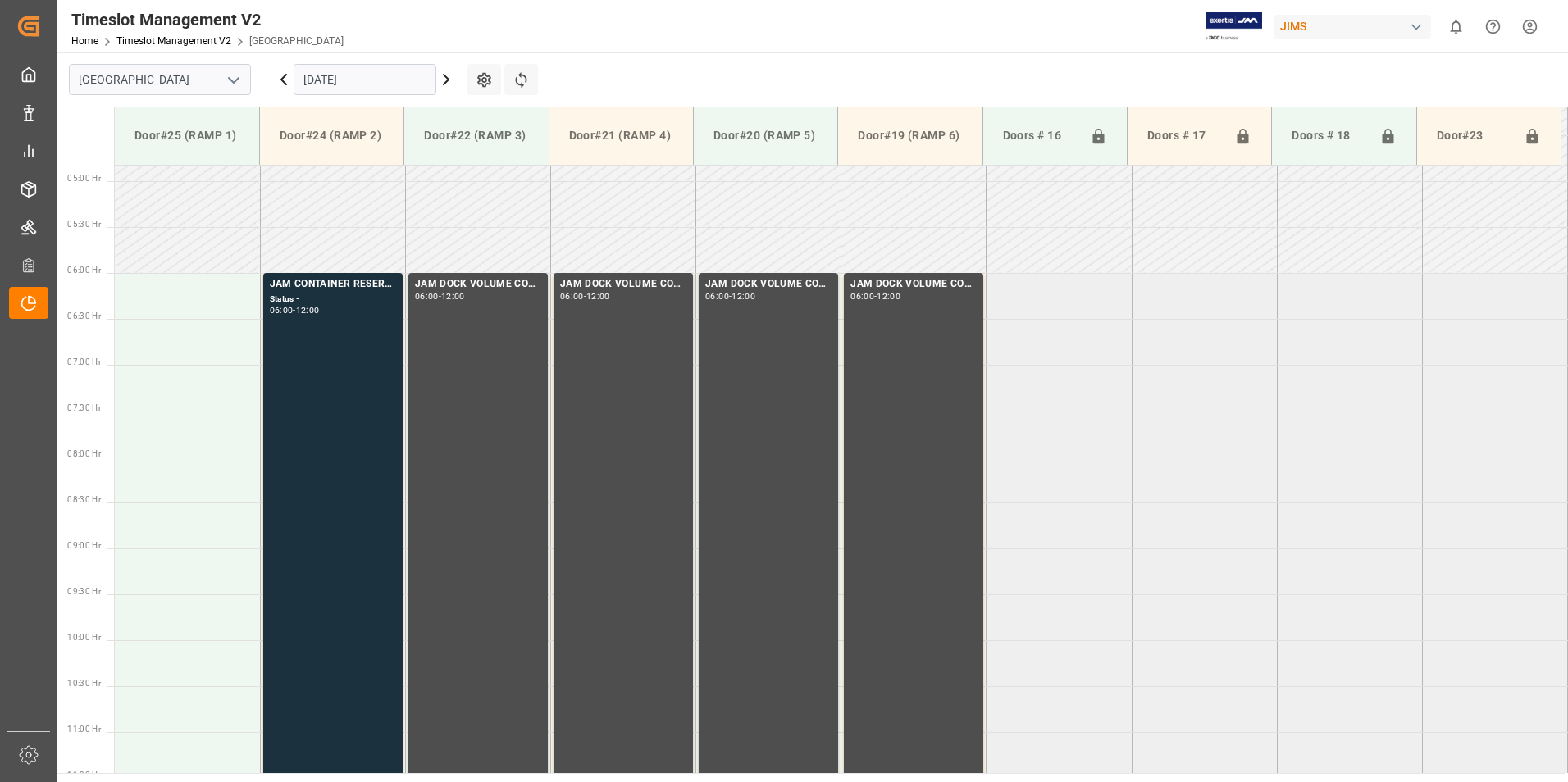
scroll to position [387, 0]
